Goal: Task Accomplishment & Management: Complete application form

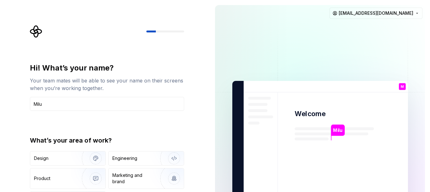
click at [189, 120] on div "Hi! What’s your name? Your team mates will be able to see your name on their sc…" at bounding box center [109, 130] width 166 height 210
click at [84, 156] on img "button" at bounding box center [92, 158] width 40 height 42
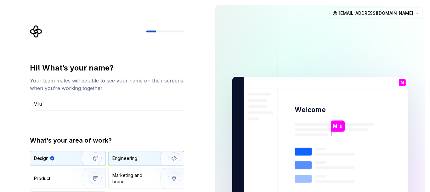
click at [140, 161] on div "Engineering" at bounding box center [137, 158] width 50 height 6
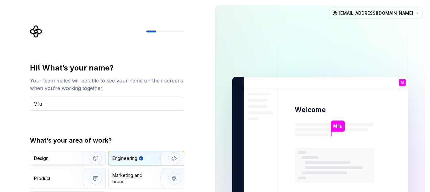
click at [119, 103] on input "Milu" at bounding box center [107, 104] width 154 height 14
click at [194, 143] on div "Hi! What’s your name? Your team mates will be able to see your name on their sc…" at bounding box center [105, 142] width 210 height 284
click at [388, 17] on html "Hi! What’s your name? Your team mates will be able to see your name on their sc…" at bounding box center [215, 96] width 430 height 192
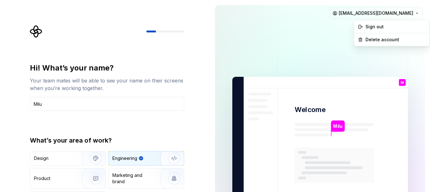
click at [319, 27] on html "Hi! What’s your name? Your team mates will be able to see your name on their sc…" at bounding box center [215, 96] width 430 height 192
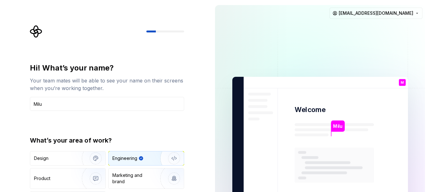
click at [341, 127] on p "Milu" at bounding box center [337, 126] width 9 height 7
click at [404, 80] on div "M You" at bounding box center [402, 82] width 7 height 7
click at [404, 86] on p "You" at bounding box center [402, 87] width 6 height 3
click at [295, 115] on img at bounding box center [320, 142] width 255 height 298
click at [130, 156] on div "Engineering" at bounding box center [124, 158] width 25 height 6
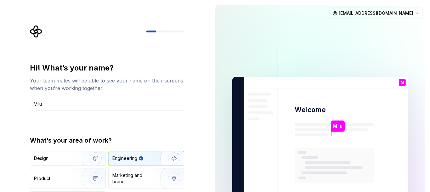
click at [130, 156] on div "Engineering" at bounding box center [124, 158] width 25 height 6
click at [132, 178] on div "Marketing and brand" at bounding box center [133, 178] width 43 height 13
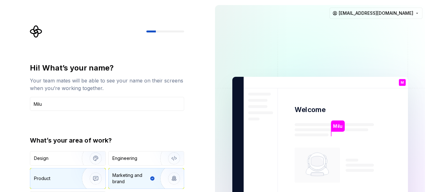
click at [79, 178] on img "button" at bounding box center [92, 179] width 40 height 42
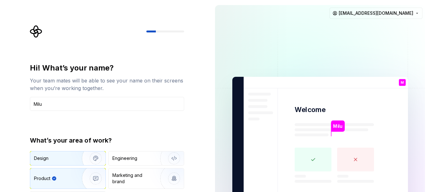
click at [79, 158] on img "button" at bounding box center [92, 158] width 40 height 42
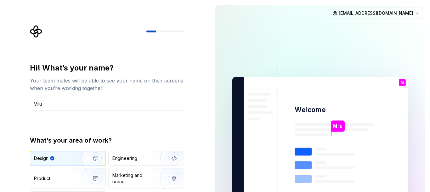
click at [145, 167] on div "Design Engineering Product Marketing and brand Other" at bounding box center [107, 178] width 154 height 55
click at [138, 158] on div "Engineering" at bounding box center [137, 158] width 50 height 6
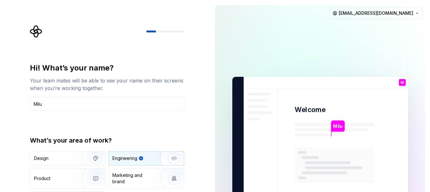
click at [89, 83] on div "Your team mates will be able to see your name on their screens when you’re work…" at bounding box center [107, 84] width 154 height 15
click at [34, 32] on icon "Supernova Logo" at bounding box center [36, 32] width 12 height 12
click at [90, 106] on input "Milu" at bounding box center [107, 104] width 154 height 14
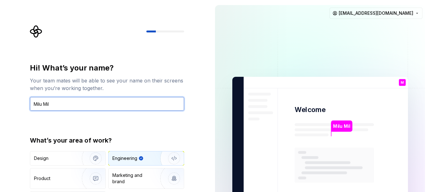
type input "Milu"
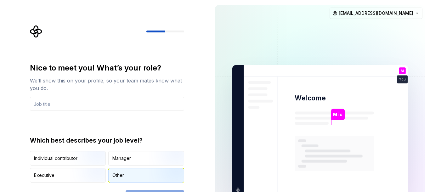
click at [173, 179] on img "button" at bounding box center [169, 183] width 40 height 42
click at [163, 106] on input "text" at bounding box center [107, 104] width 154 height 14
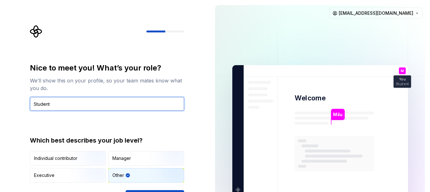
type input "Student"
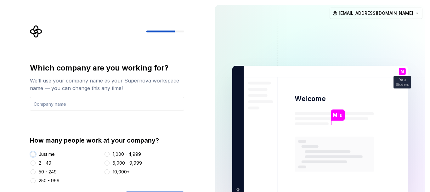
click at [35, 154] on button "Just me" at bounding box center [33, 154] width 5 height 5
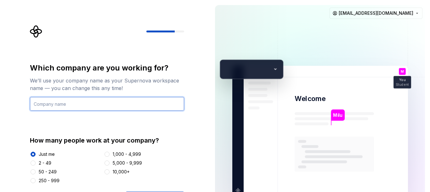
click at [89, 105] on input "text" at bounding box center [107, 104] width 154 height 14
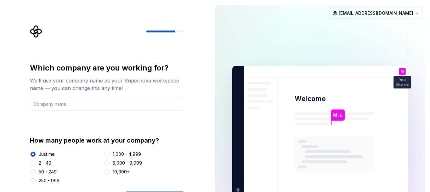
click at [273, 72] on div "Milu Welcome M You Student T B +3 [PERSON_NAME] [PERSON_NAME]" at bounding box center [320, 131] width 176 height 130
click at [102, 105] on input "text" at bounding box center [107, 104] width 154 height 14
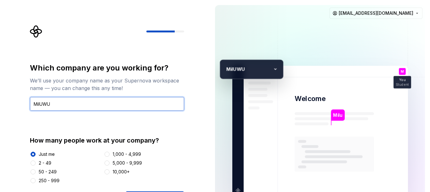
type input "MilUWU"
click at [141, 104] on input "MilUWU" at bounding box center [107, 104] width 154 height 14
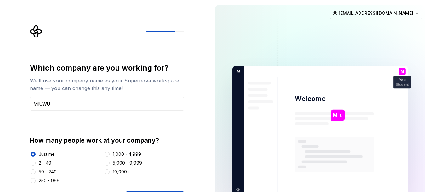
click at [240, 69] on p "ilUWU" at bounding box center [240, 72] width 0 height 6
click at [86, 103] on input "MilUWU" at bounding box center [107, 104] width 154 height 14
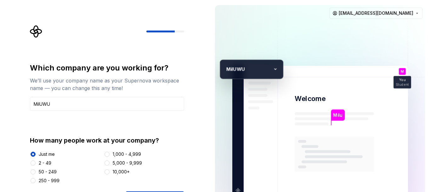
click at [89, 128] on div "Which company are you working for? We’ll use your company name as your Supernov…" at bounding box center [107, 123] width 154 height 121
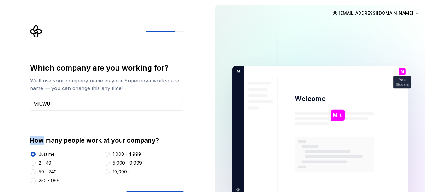
click at [89, 128] on div "Which company are you working for? We’ll use your company name as your Supernov…" at bounding box center [107, 123] width 154 height 121
click at [33, 152] on div at bounding box center [33, 154] width 6 height 6
click at [35, 153] on button "Just me" at bounding box center [33, 154] width 5 height 5
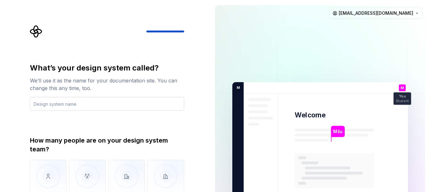
click at [107, 106] on input "text" at bounding box center [107, 104] width 154 height 14
click at [181, 109] on input "text" at bounding box center [107, 104] width 154 height 14
type input "MilUWU"
click at [49, 173] on img "button" at bounding box center [48, 181] width 37 height 42
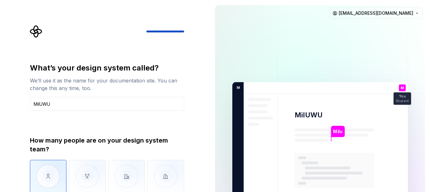
type button "Only one person"
click at [106, 106] on input "MilUWU" at bounding box center [107, 104] width 154 height 14
click at [119, 123] on div "What’s your design system called? We’ll use it as the name for your documentati…" at bounding box center [107, 140] width 154 height 154
click at [45, 180] on img "button" at bounding box center [48, 181] width 37 height 42
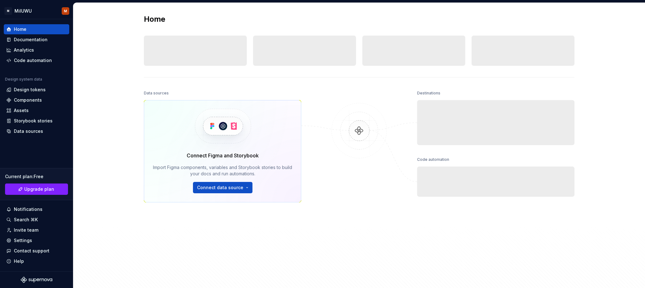
click at [343, 119] on img at bounding box center [359, 137] width 61 height 68
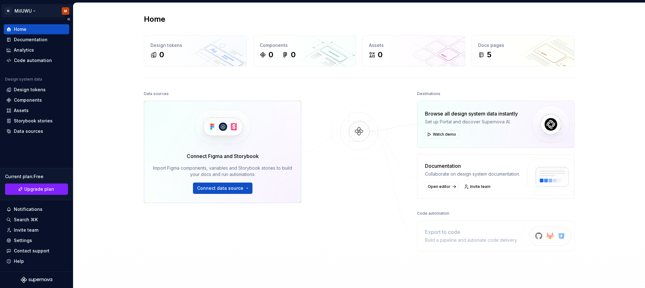
click at [29, 12] on html "M MilUWU M Home Documentation Analytics Code automation Design system data Desi…" at bounding box center [322, 144] width 645 height 288
click at [118, 151] on html "M MilUWU M Home Documentation Analytics Code automation Design system data Desi…" at bounding box center [322, 144] width 645 height 288
click at [352, 135] on img at bounding box center [359, 138] width 61 height 68
click at [173, 50] on div "0" at bounding box center [196, 55] width 90 height 10
